Goal: Use online tool/utility: Utilize a website feature to perform a specific function

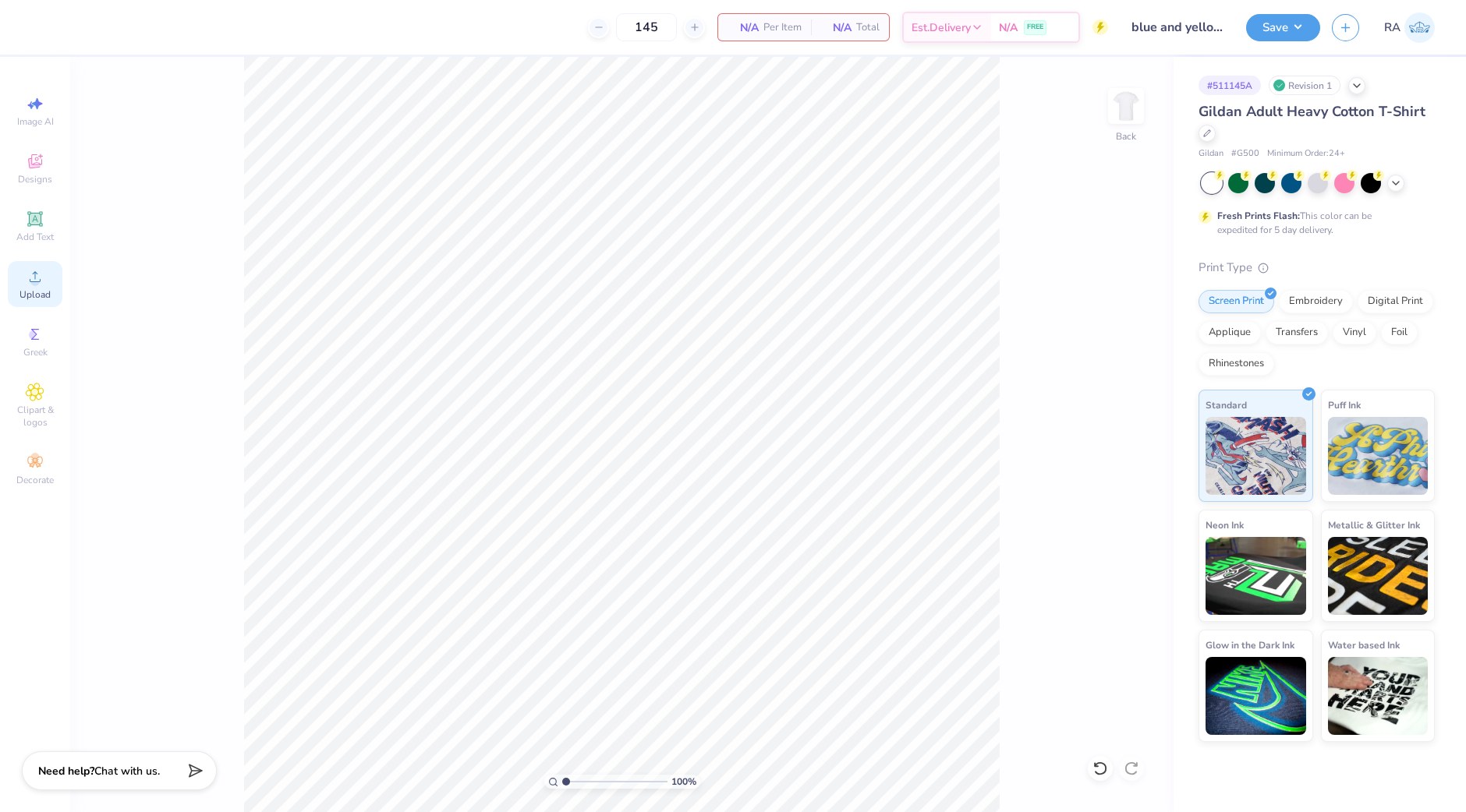
click at [29, 288] on div "Upload" at bounding box center [34, 283] width 54 height 46
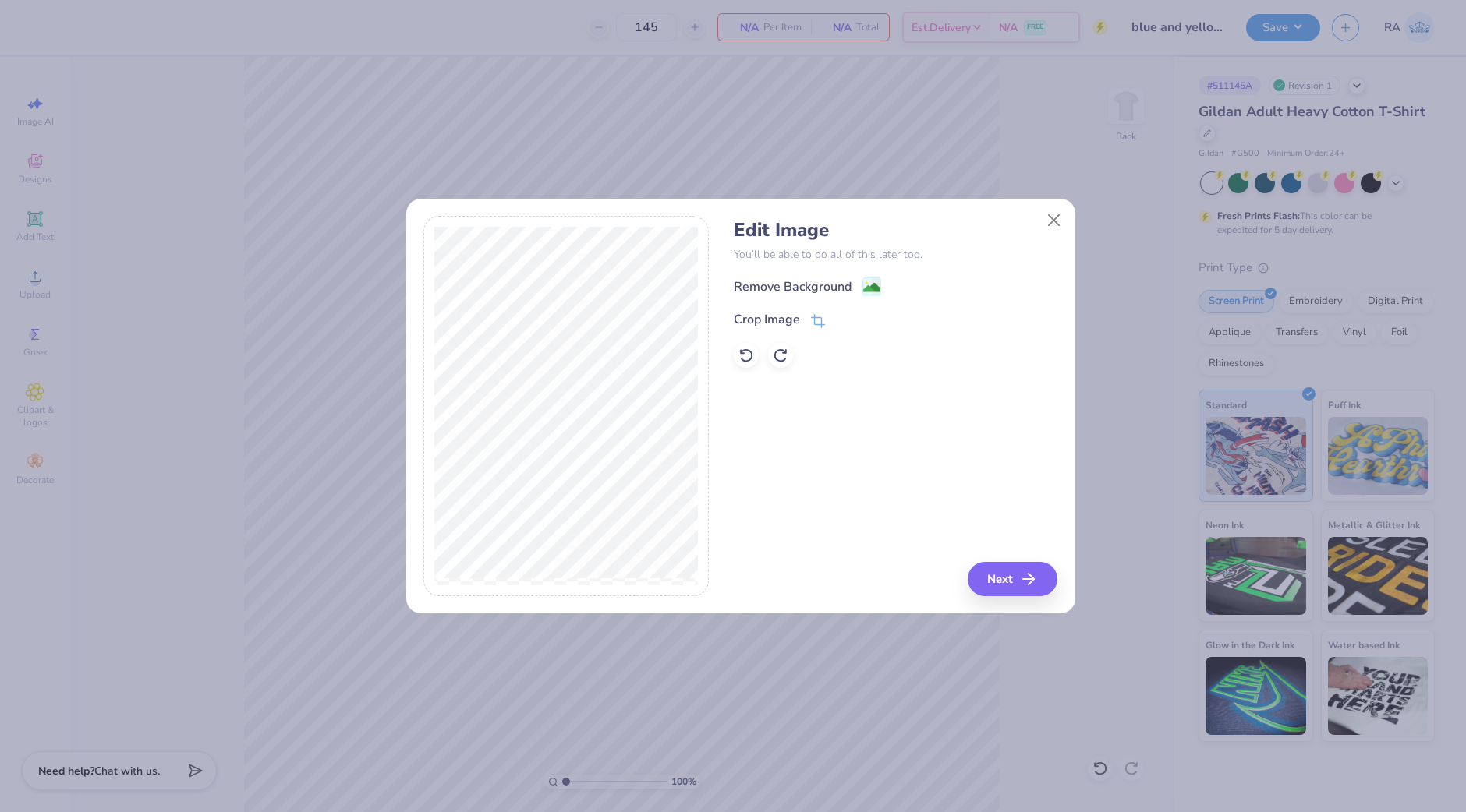
click at [846, 276] on div "Edit Image You’ll be able to do all of this later too. Remove Background Crop I…" at bounding box center [895, 294] width 324 height 149
click at [843, 288] on div "Remove Background" at bounding box center [792, 289] width 118 height 18
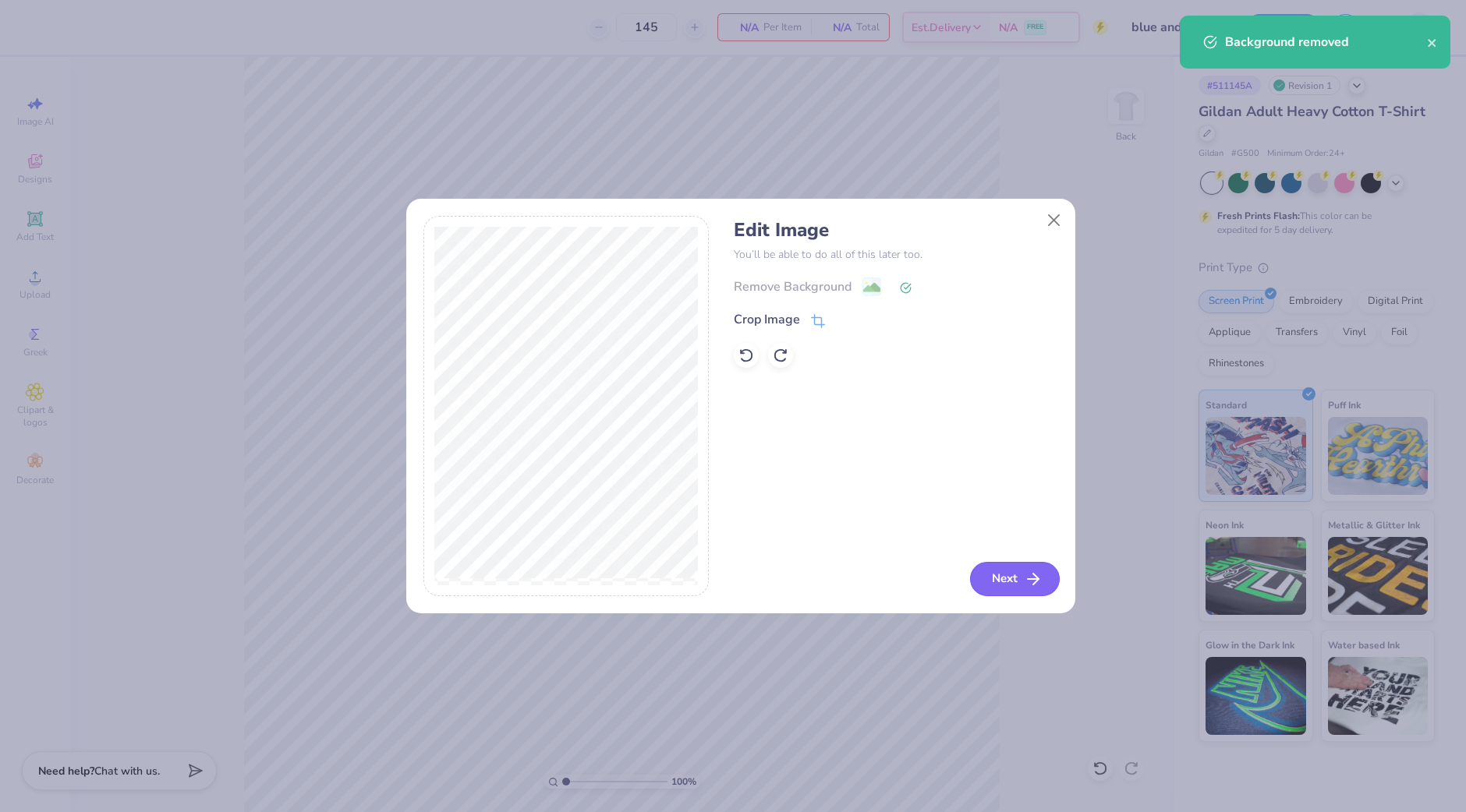
click at [1005, 575] on button "Next" at bounding box center [1014, 579] width 90 height 34
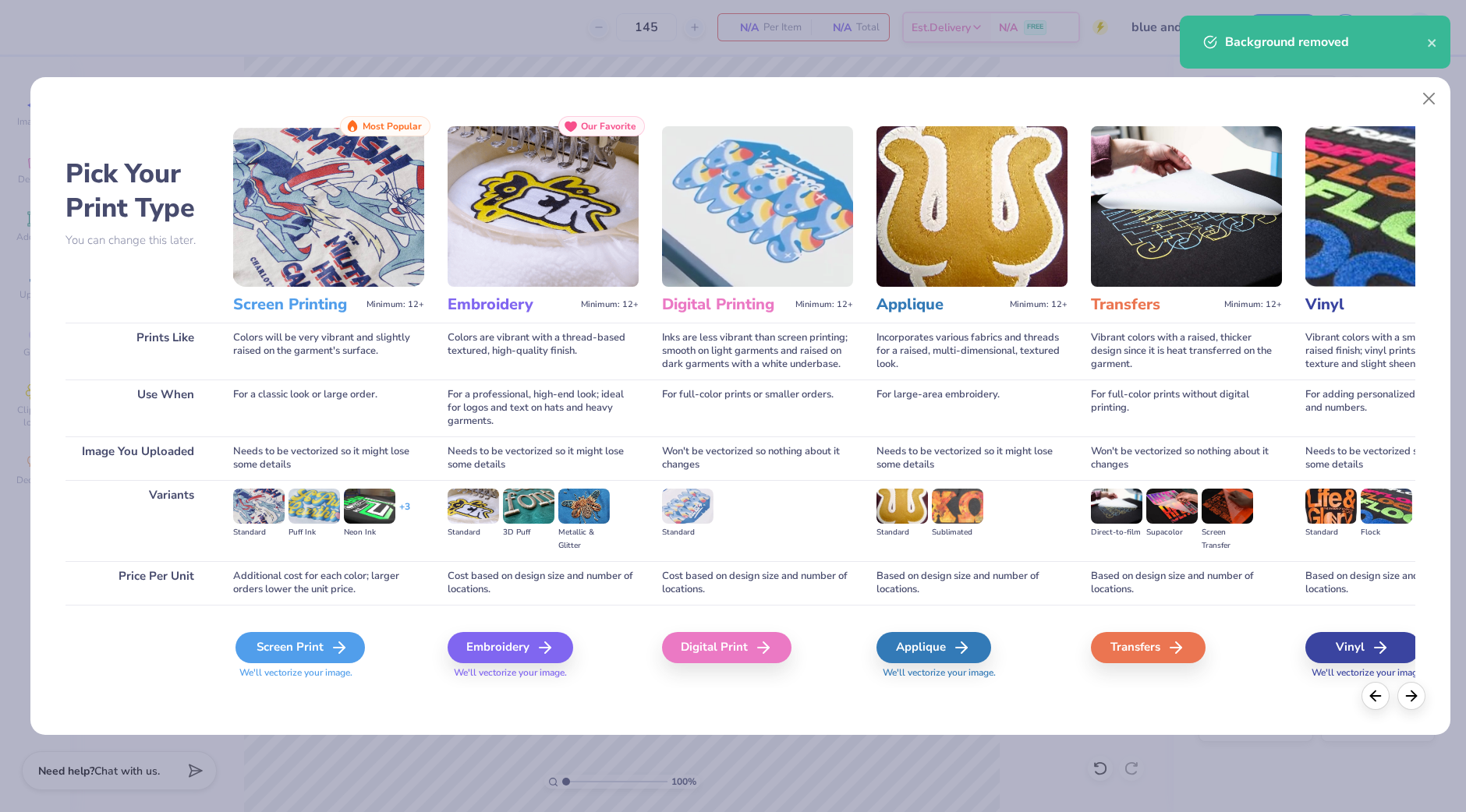
click at [297, 645] on div "Screen Print" at bounding box center [300, 647] width 130 height 31
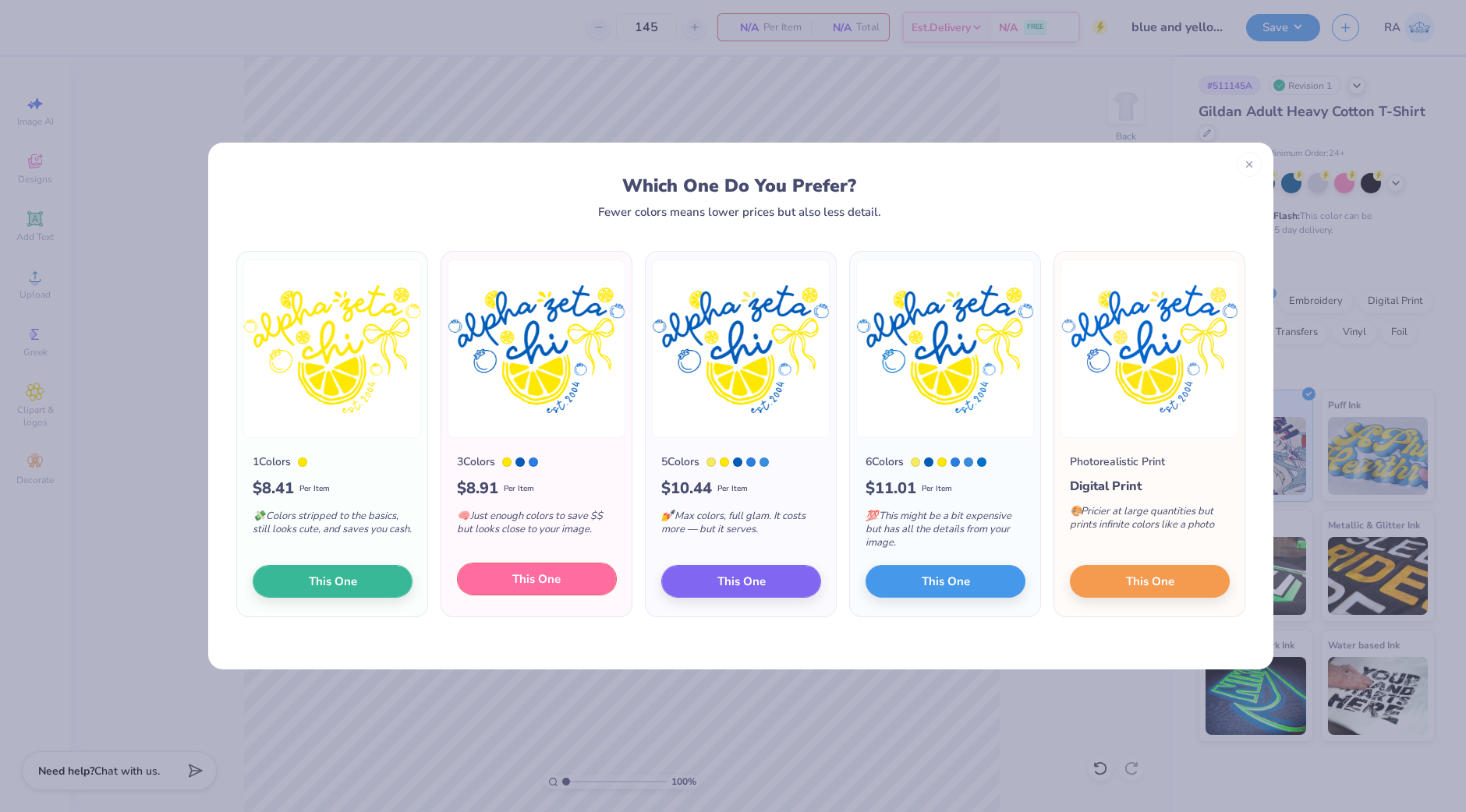
click at [566, 582] on button "This One" at bounding box center [536, 579] width 160 height 33
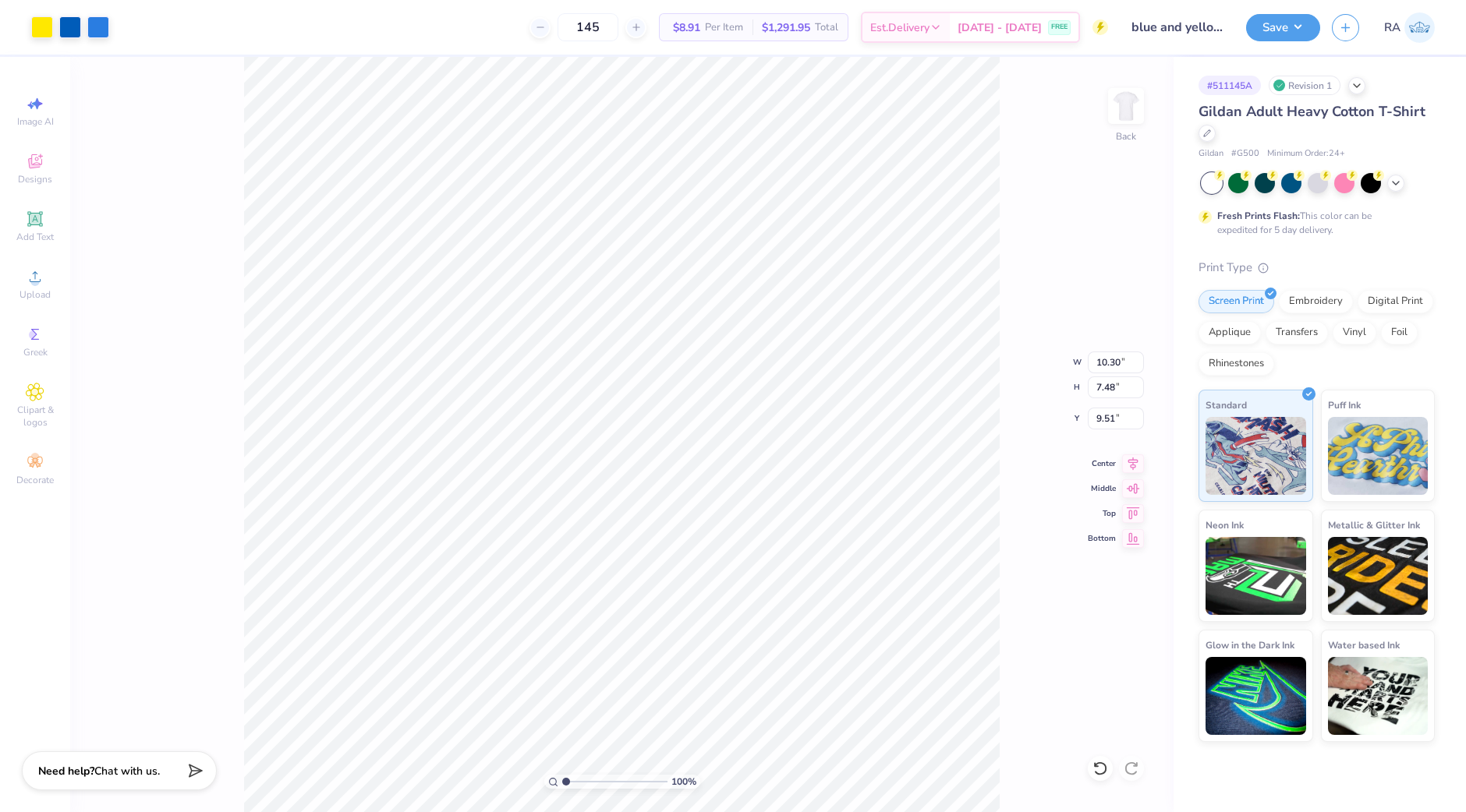
drag, startPoint x: 101, startPoint y: 25, endPoint x: 154, endPoint y: 97, distance: 89.4
click at [101, 27] on div at bounding box center [98, 28] width 22 height 22
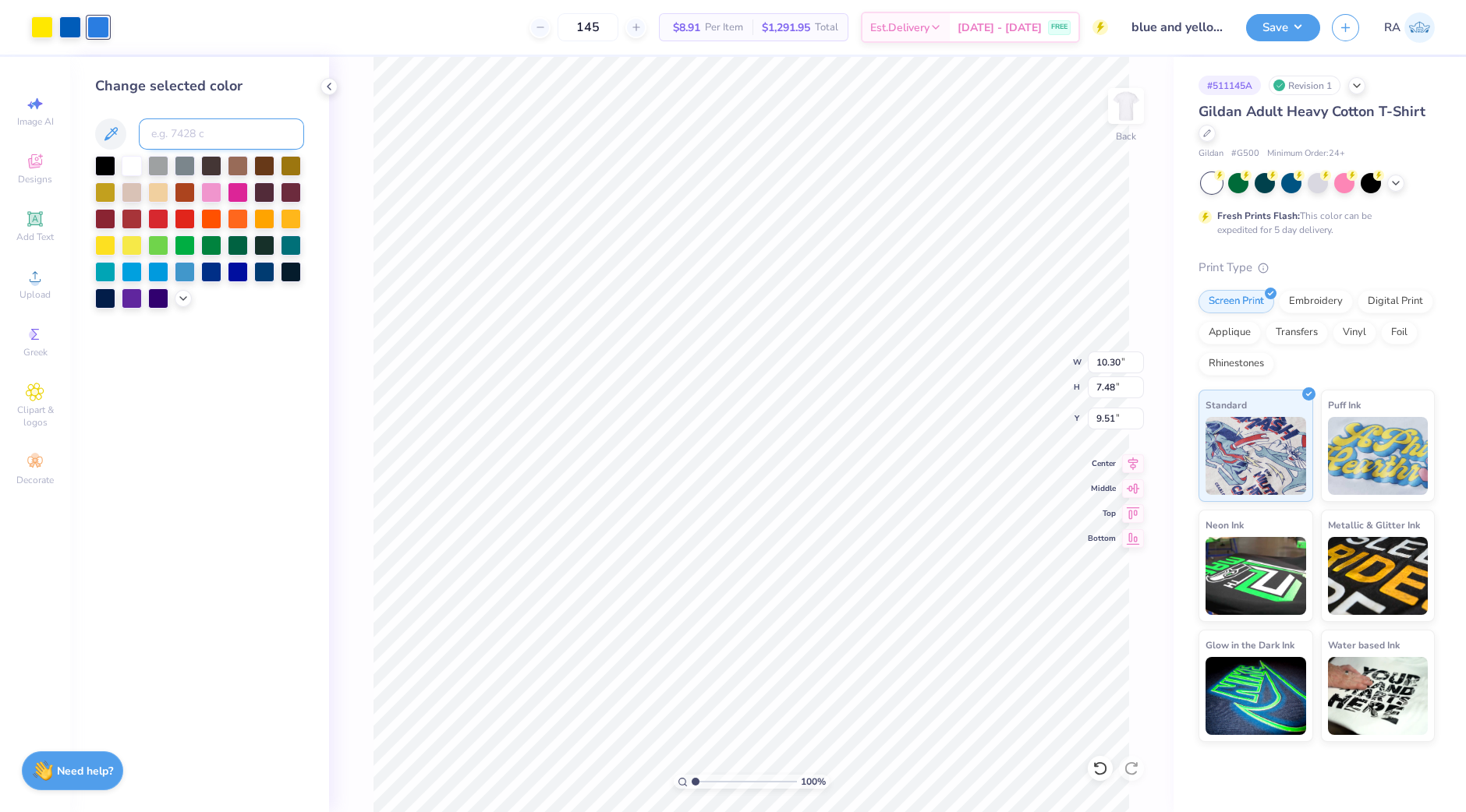
click at [185, 126] on input at bounding box center [222, 134] width 166 height 31
type input "300"
click at [238, 636] on div "Change selected color" at bounding box center [199, 434] width 259 height 755
type input "3.00"
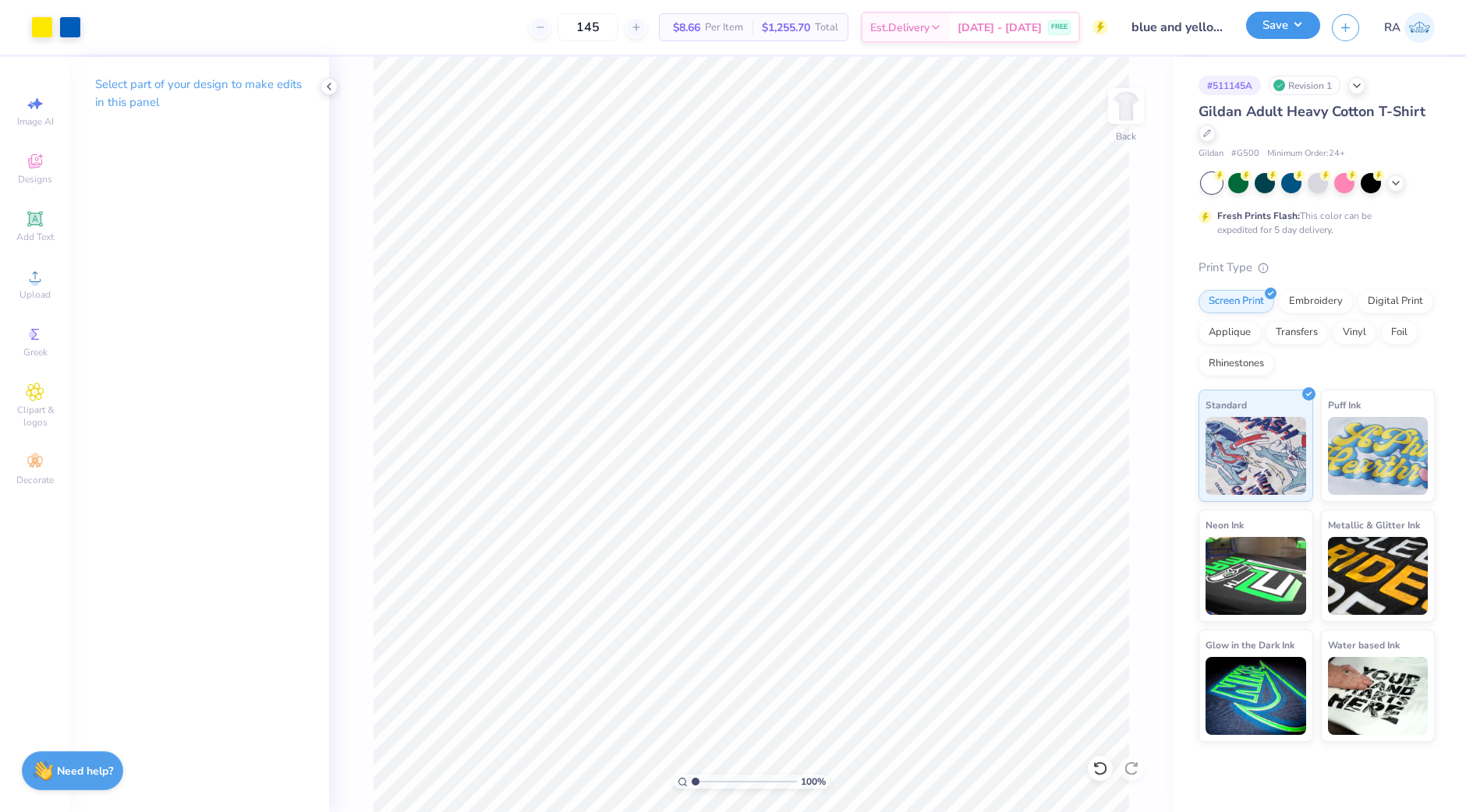
click at [1284, 33] on button "Save" at bounding box center [1283, 25] width 74 height 28
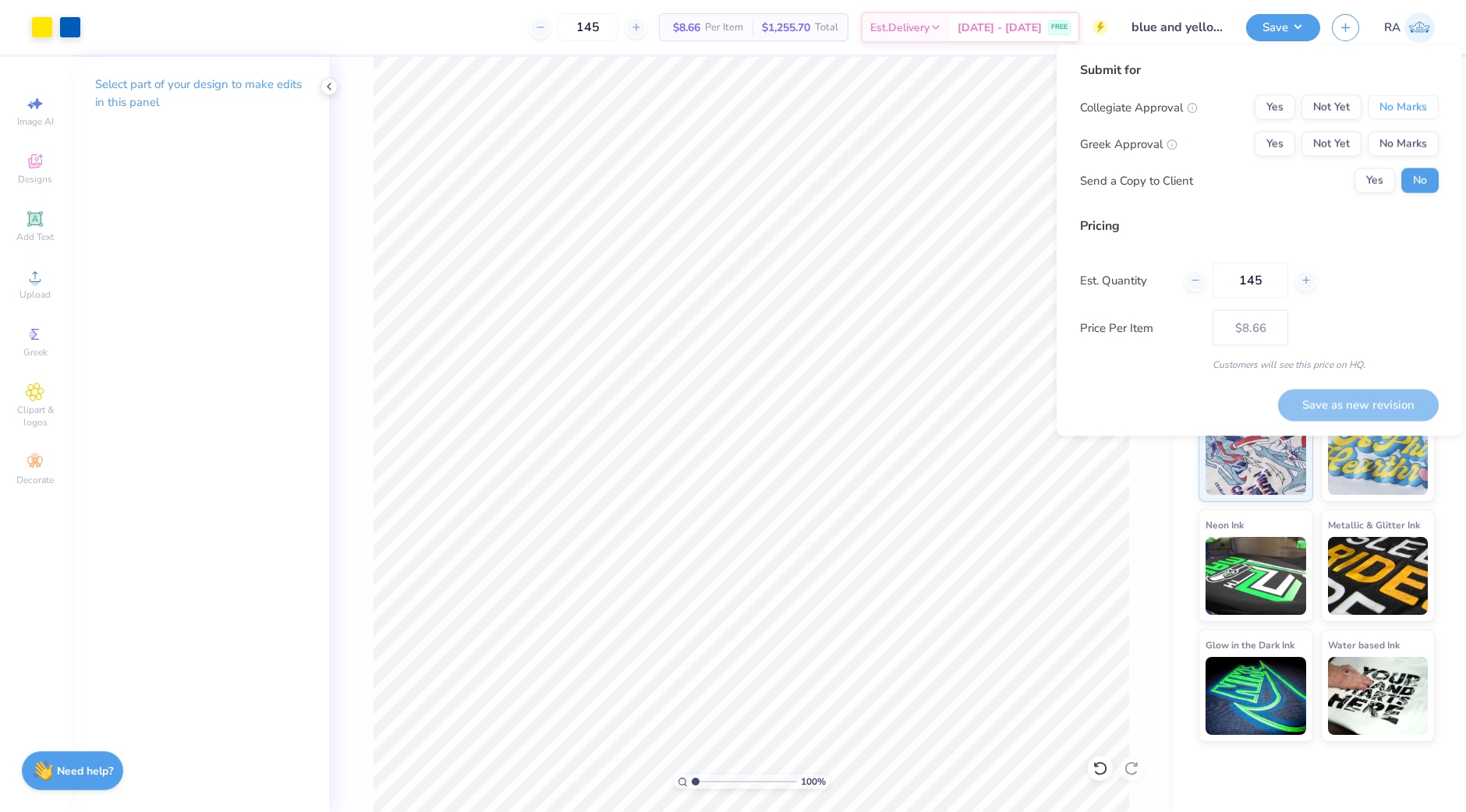
drag, startPoint x: 1398, startPoint y: 100, endPoint x: 1395, endPoint y: 125, distance: 25.2
click at [1398, 109] on button "No Marks" at bounding box center [1403, 108] width 71 height 25
click at [1393, 146] on button "No Marks" at bounding box center [1403, 145] width 71 height 25
click at [1380, 184] on button "Yes" at bounding box center [1375, 181] width 40 height 25
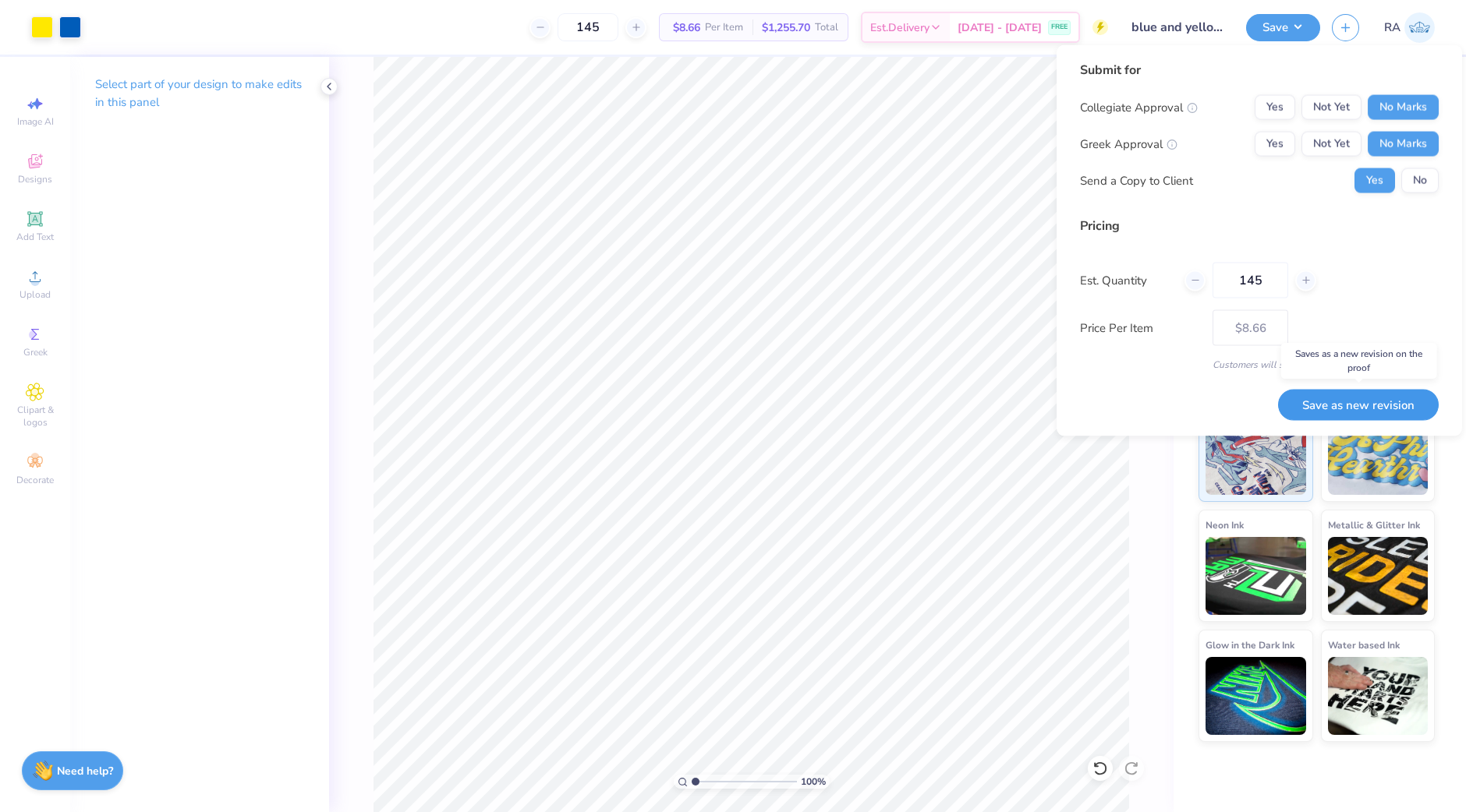
click at [1334, 406] on button "Save as new revision" at bounding box center [1359, 405] width 161 height 32
type input "$8.66"
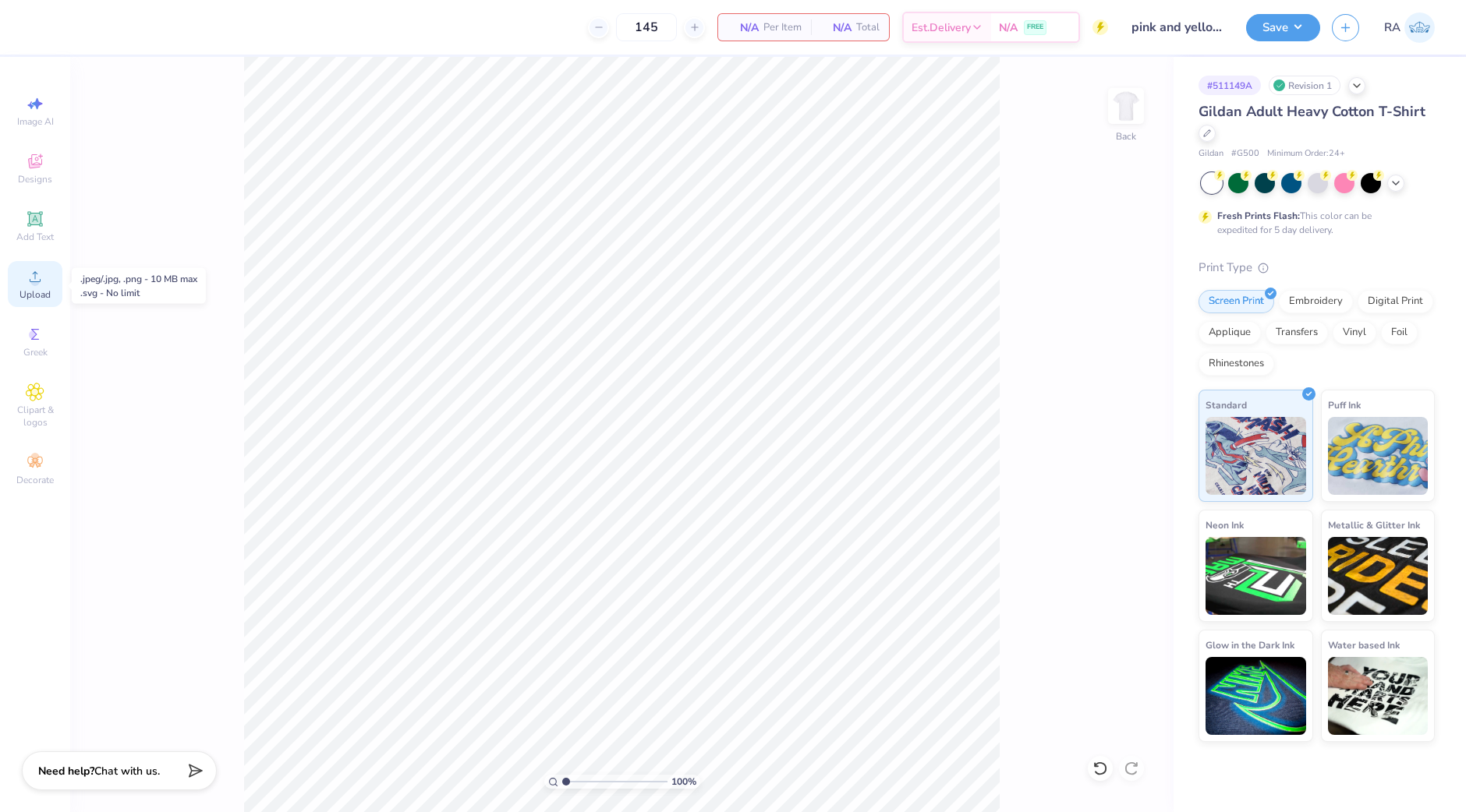
click at [42, 290] on span "Upload" at bounding box center [34, 294] width 31 height 13
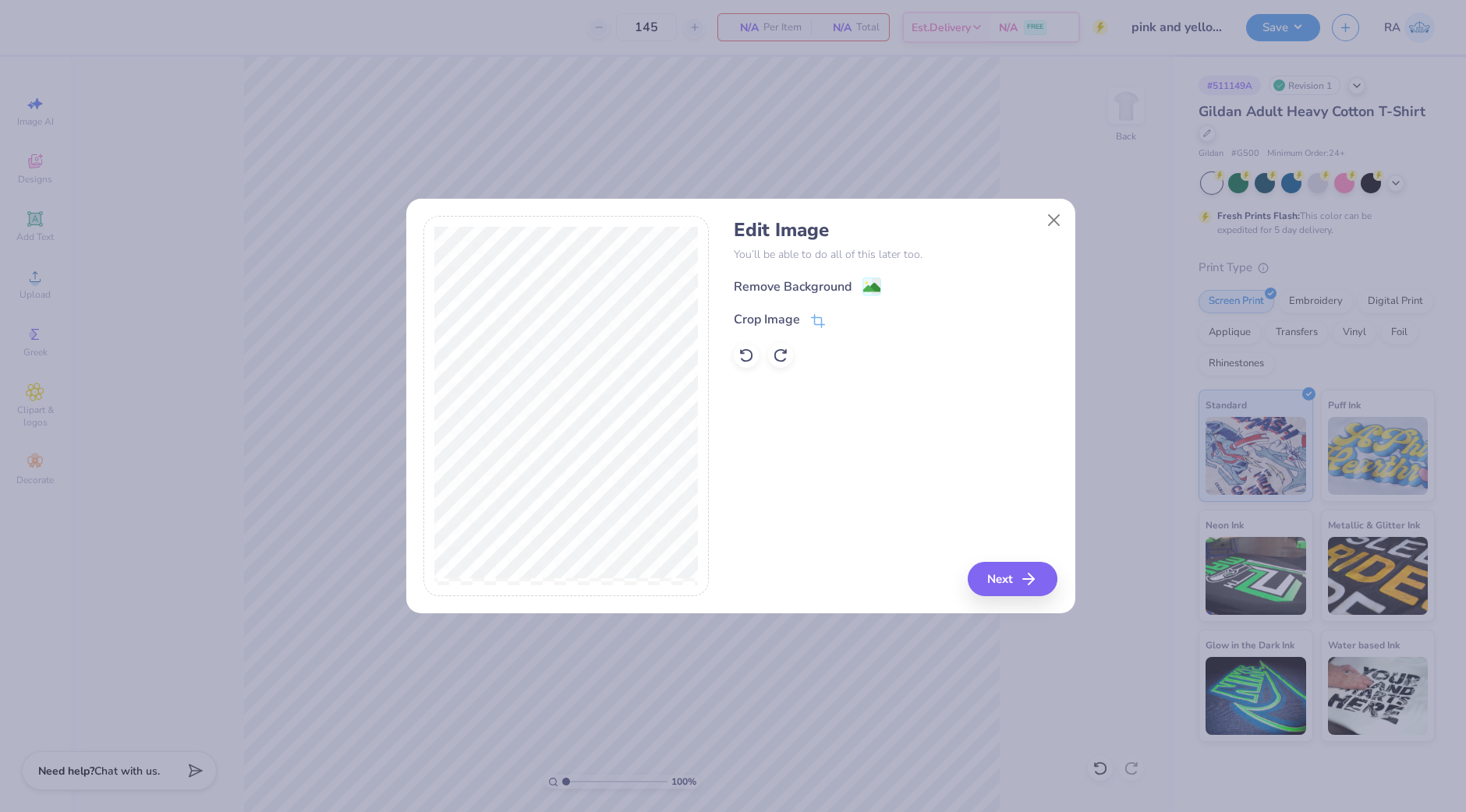
drag, startPoint x: 871, startPoint y: 286, endPoint x: 888, endPoint y: 299, distance: 21.4
click at [871, 287] on image at bounding box center [872, 288] width 18 height 18
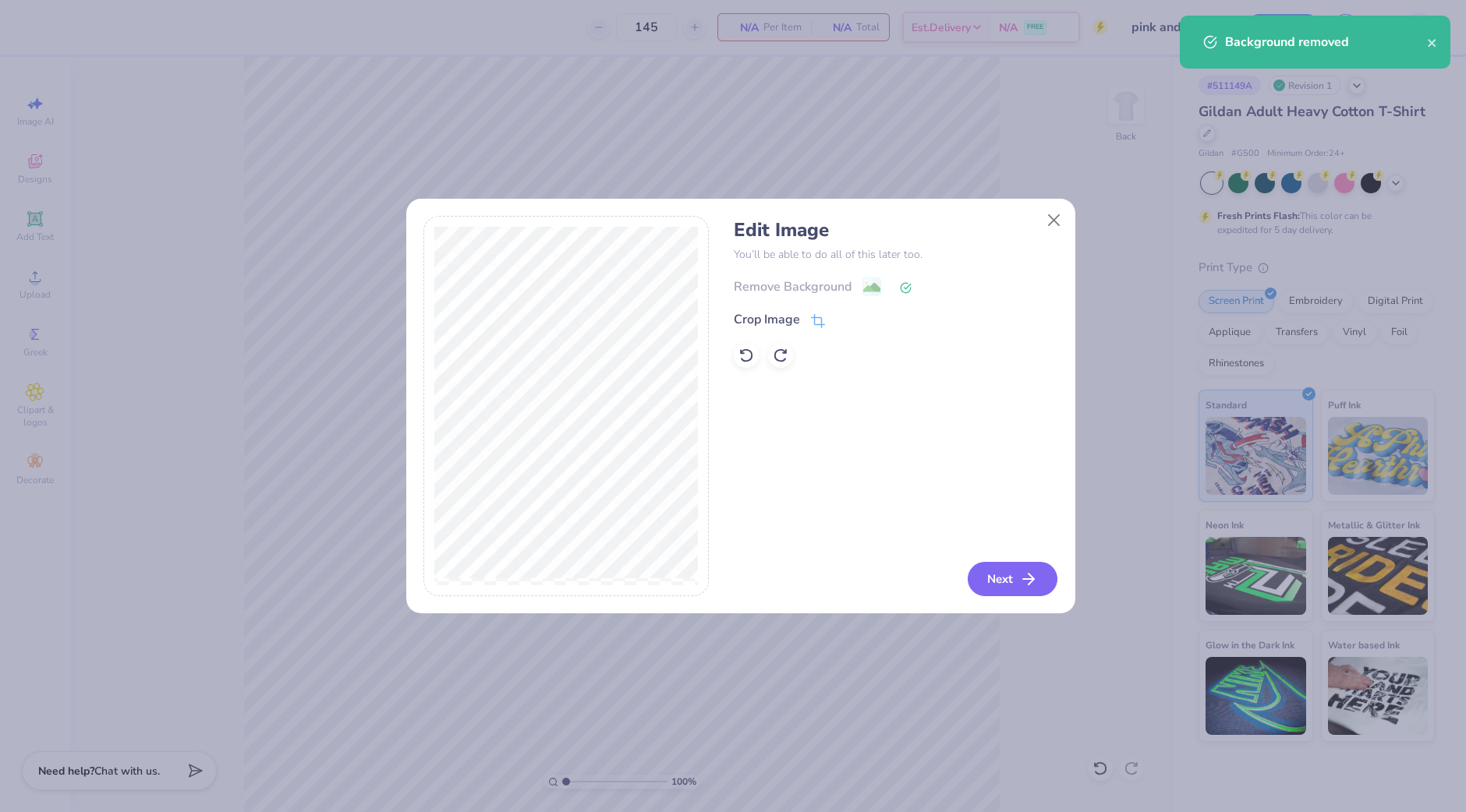
click at [1007, 579] on button "Next" at bounding box center [1012, 579] width 90 height 34
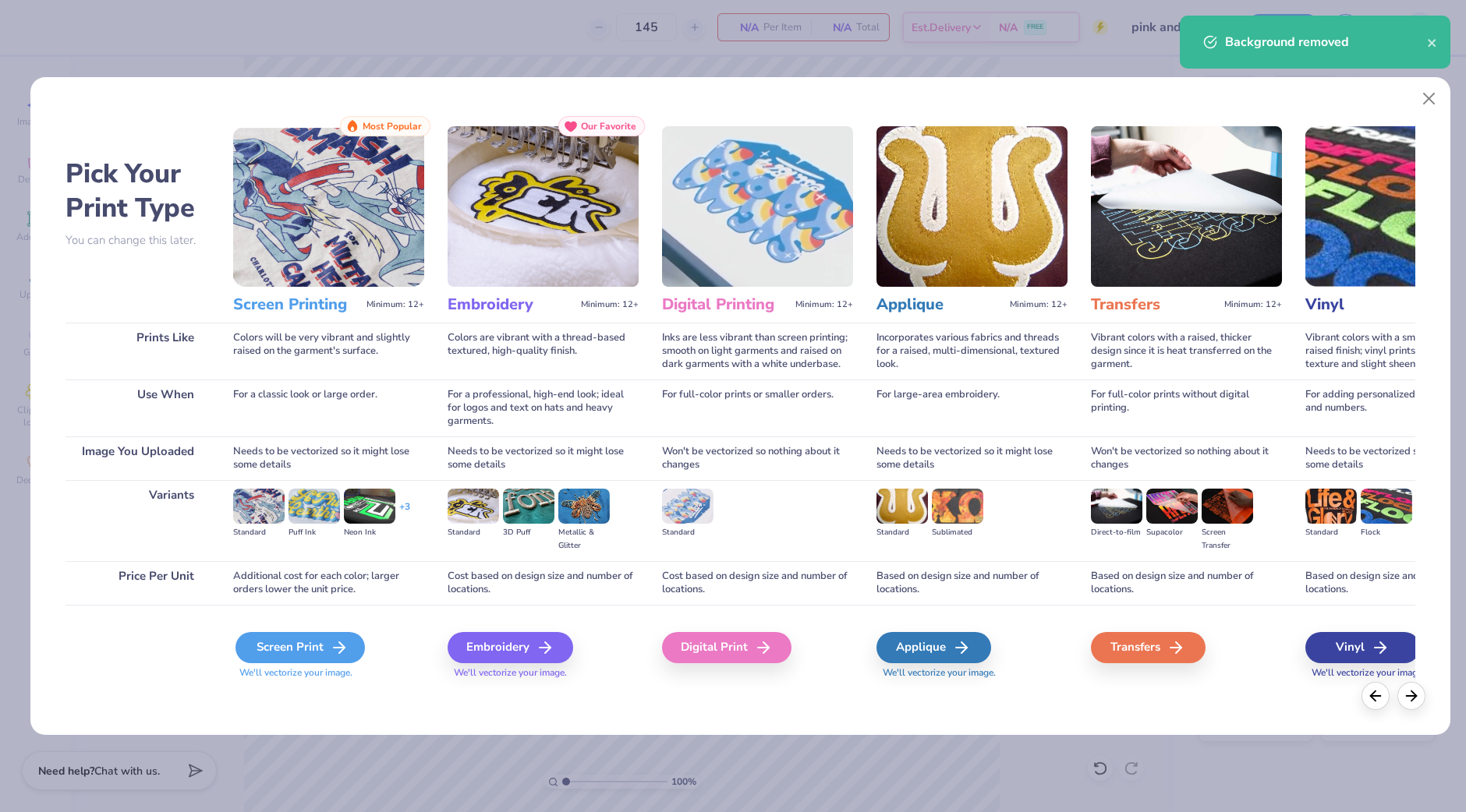
click at [319, 652] on div "Screen Print" at bounding box center [300, 647] width 130 height 31
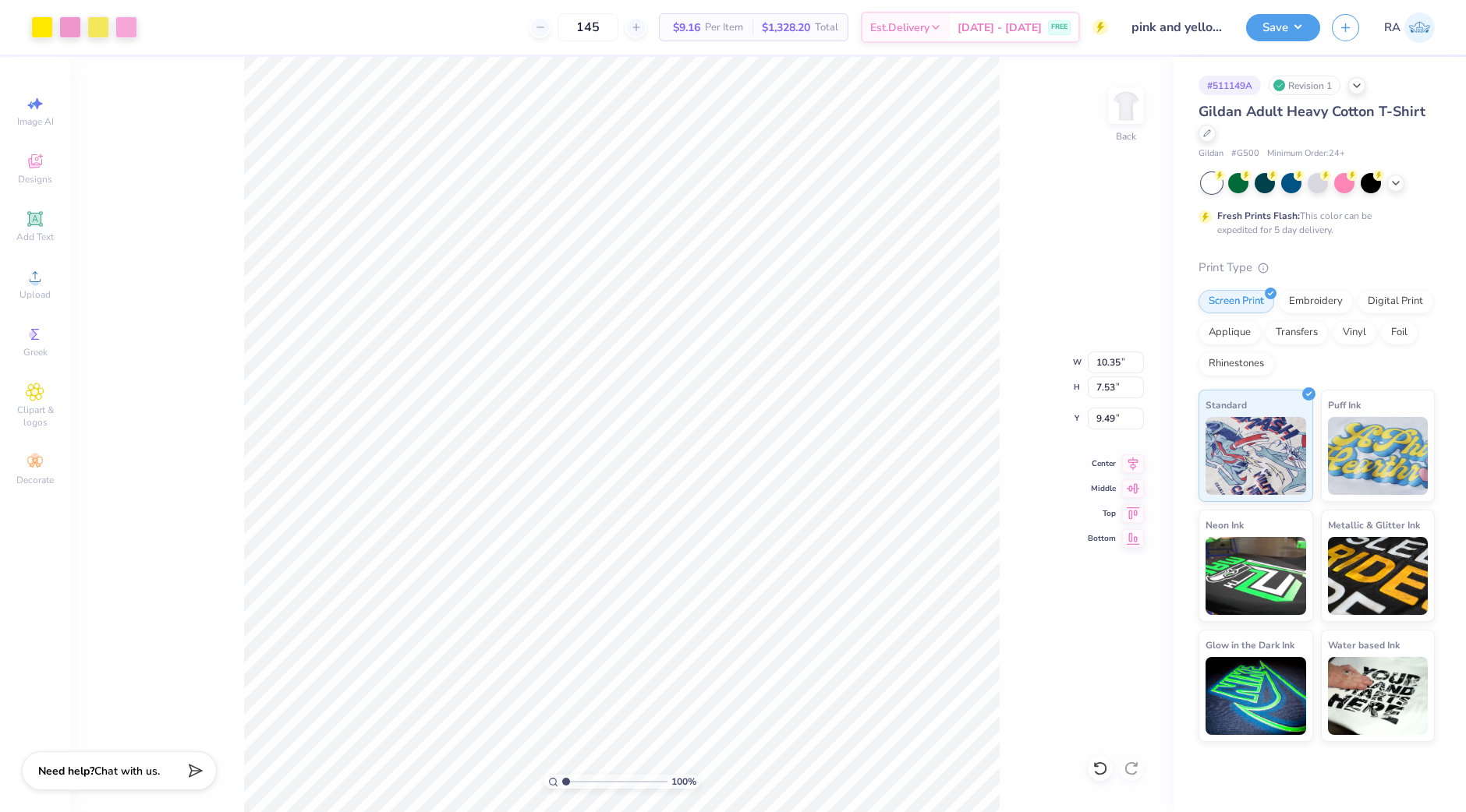
type input "3.00"
click at [1286, 22] on button "Save" at bounding box center [1283, 25] width 74 height 28
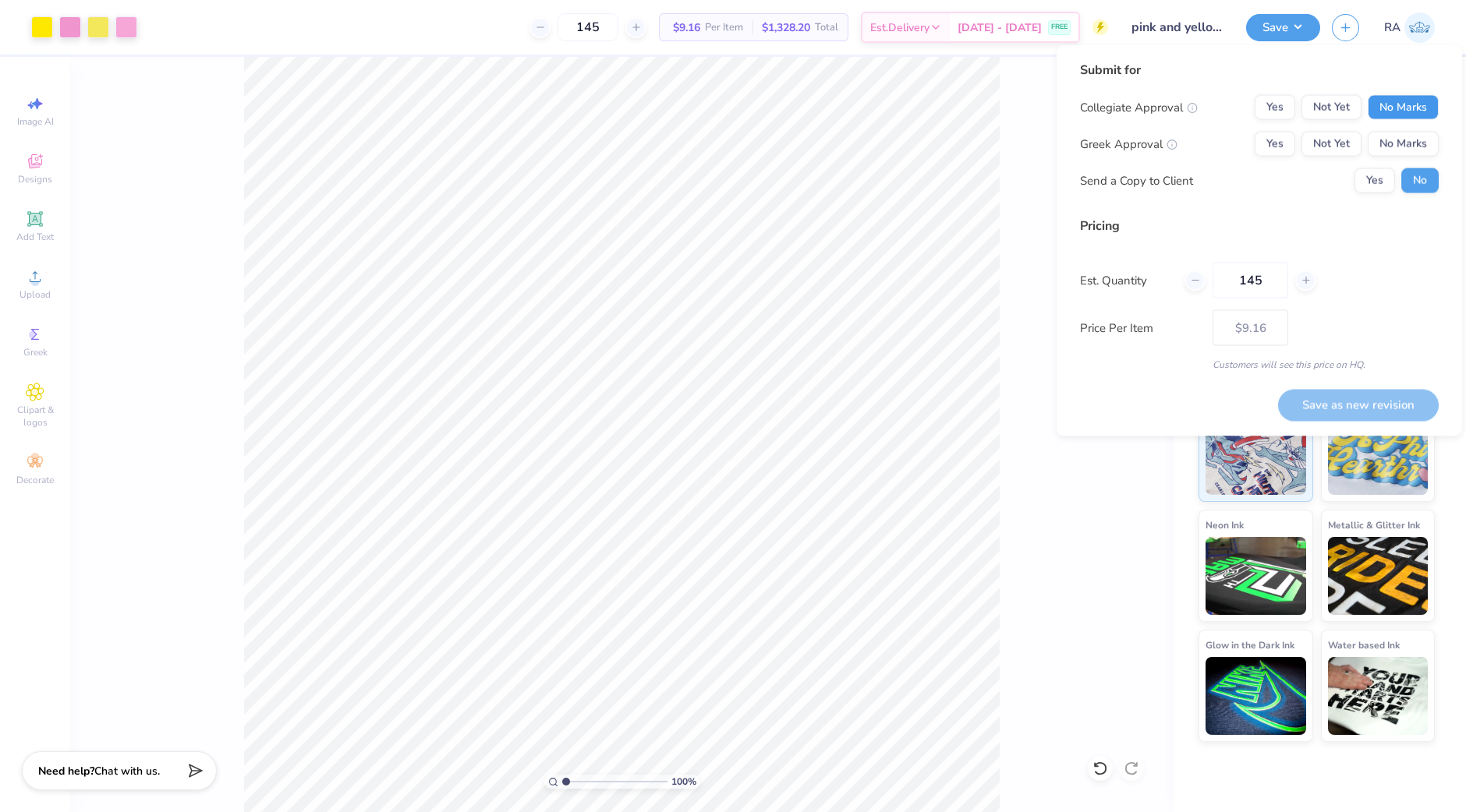
click at [1405, 115] on button "No Marks" at bounding box center [1403, 108] width 71 height 25
click at [1394, 138] on button "No Marks" at bounding box center [1403, 145] width 71 height 25
click at [1367, 186] on button "Yes" at bounding box center [1375, 181] width 40 height 25
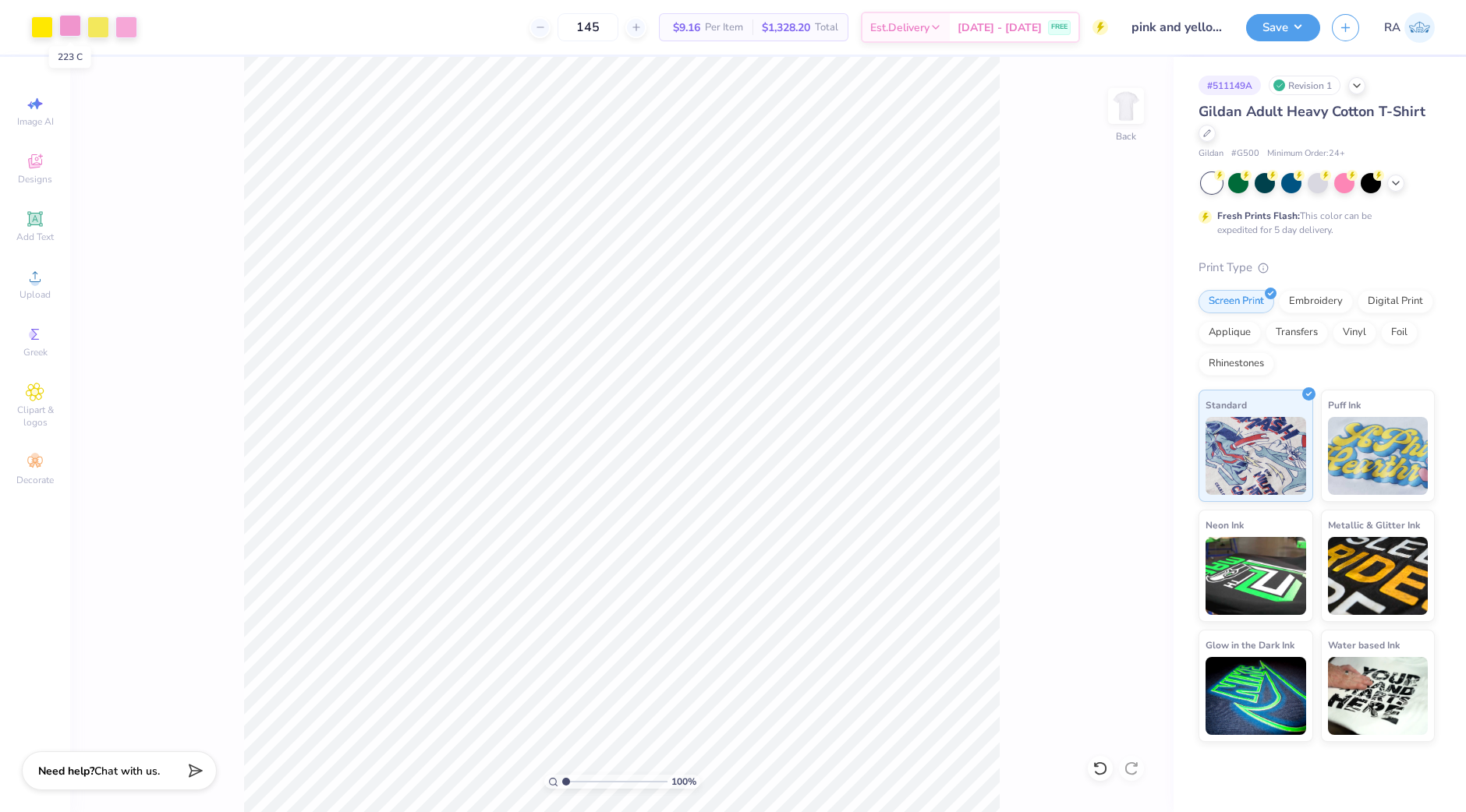
click at [65, 28] on div at bounding box center [70, 26] width 22 height 22
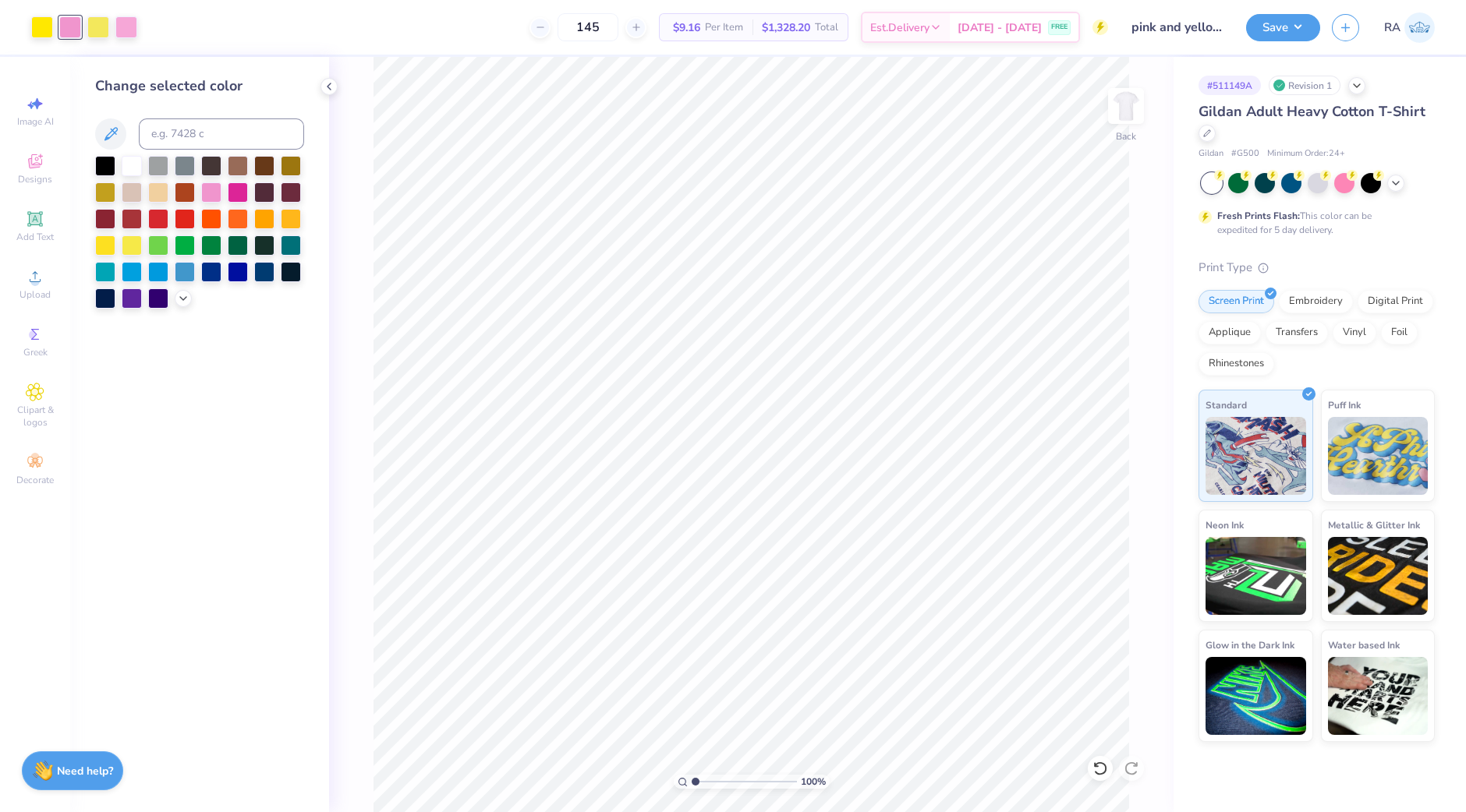
drag, startPoint x: 132, startPoint y: 28, endPoint x: 141, endPoint y: 33, distance: 10.3
click at [132, 28] on div at bounding box center [126, 28] width 22 height 22
click at [212, 134] on input at bounding box center [222, 134] width 166 height 31
type input "233"
type input "223"
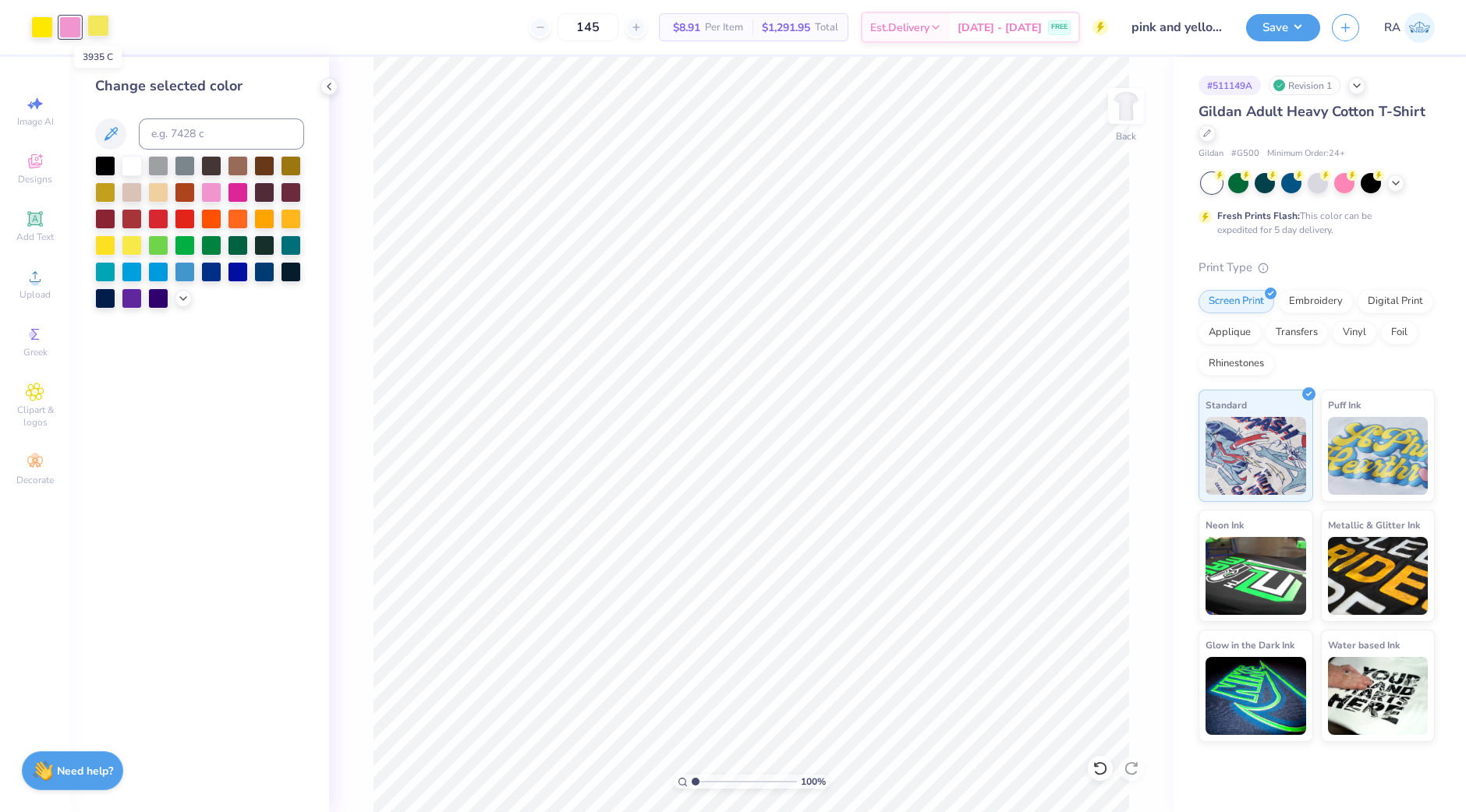
click at [94, 27] on div at bounding box center [98, 26] width 22 height 22
click at [222, 154] on div "Change selected color" at bounding box center [200, 192] width 209 height 233
click at [225, 132] on input at bounding box center [222, 134] width 166 height 31
type input "803"
click at [128, 242] on div at bounding box center [131, 244] width 20 height 20
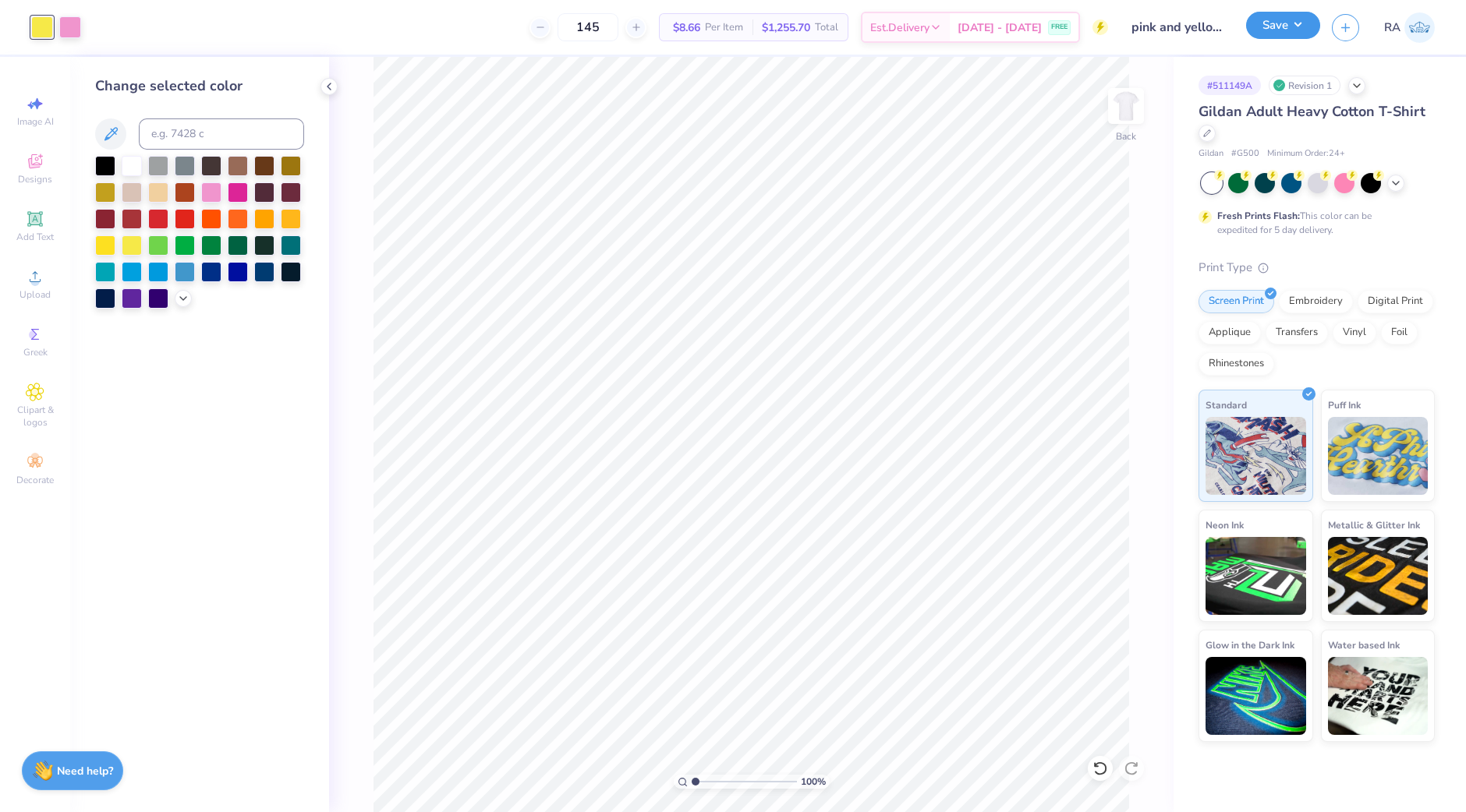
click at [1284, 25] on button "Save" at bounding box center [1283, 25] width 74 height 28
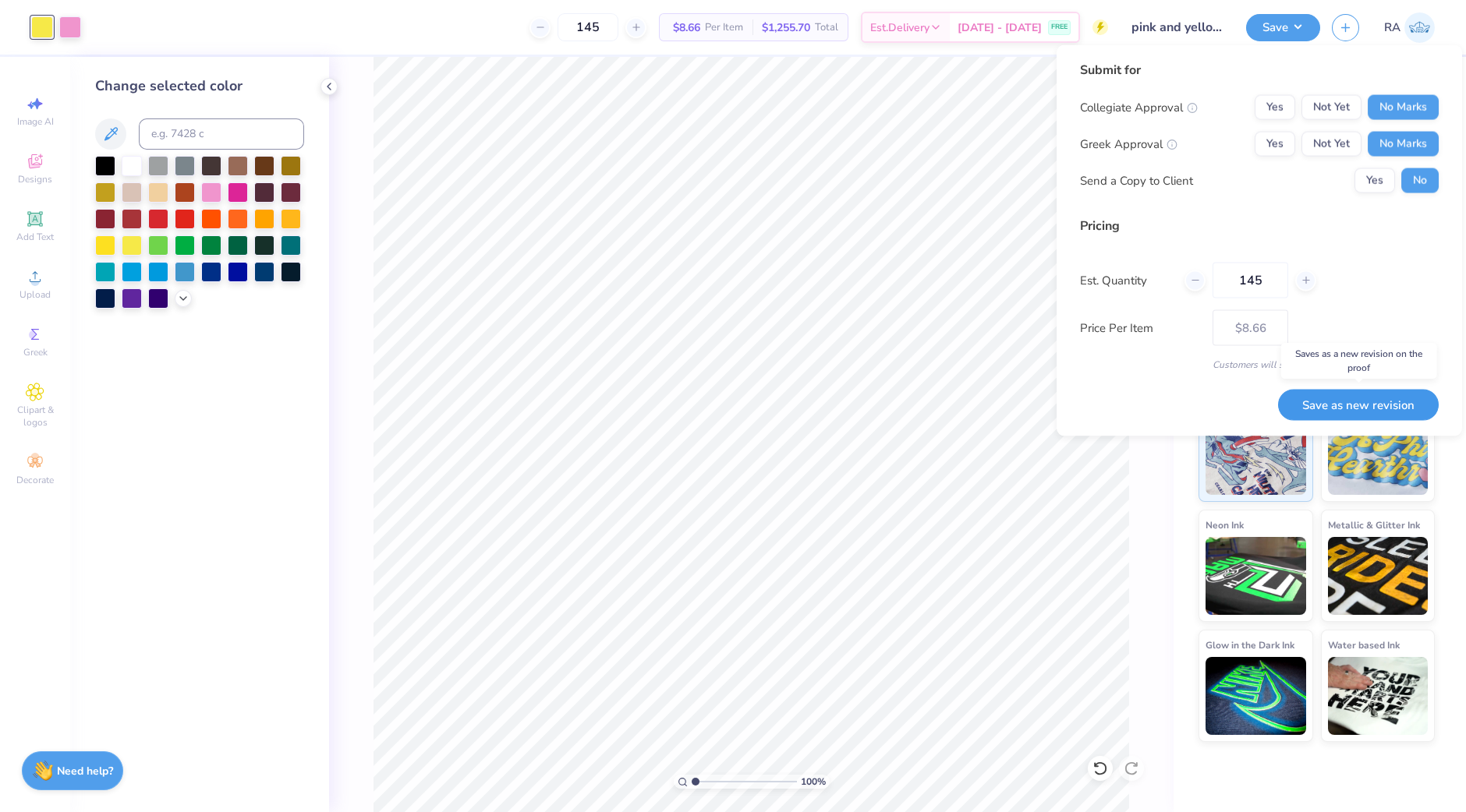
click at [1351, 400] on button "Save as new revision" at bounding box center [1359, 405] width 161 height 32
type input "$8.66"
